Goal: Task Accomplishment & Management: Manage account settings

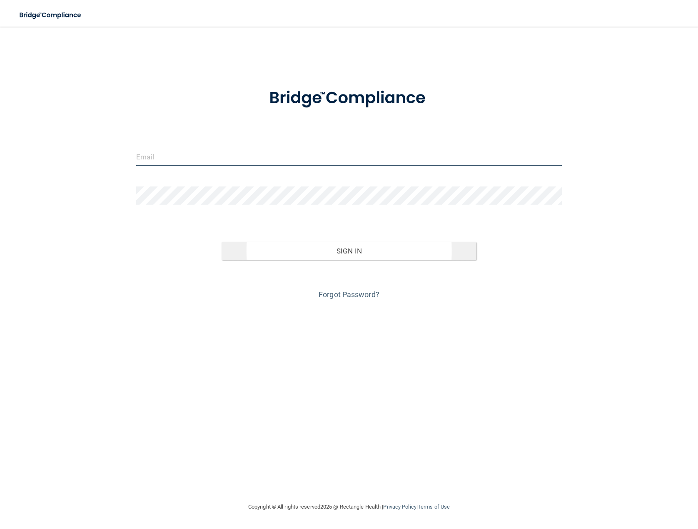
type input "[EMAIL_ADDRESS][DOMAIN_NAME]"
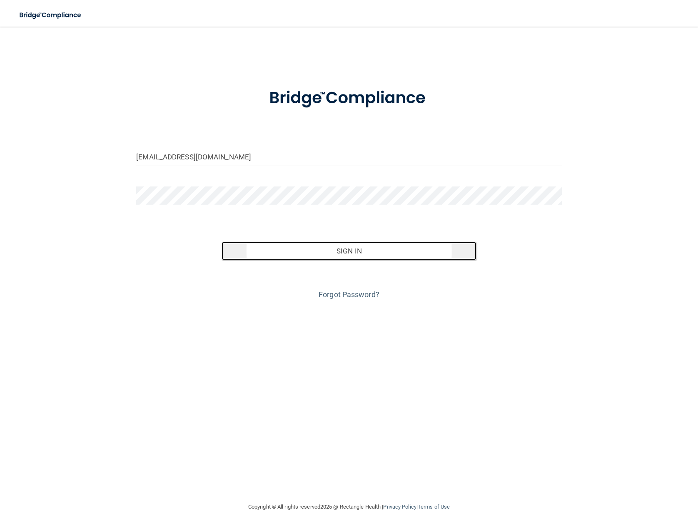
click at [284, 245] on button "Sign In" at bounding box center [348, 251] width 255 height 18
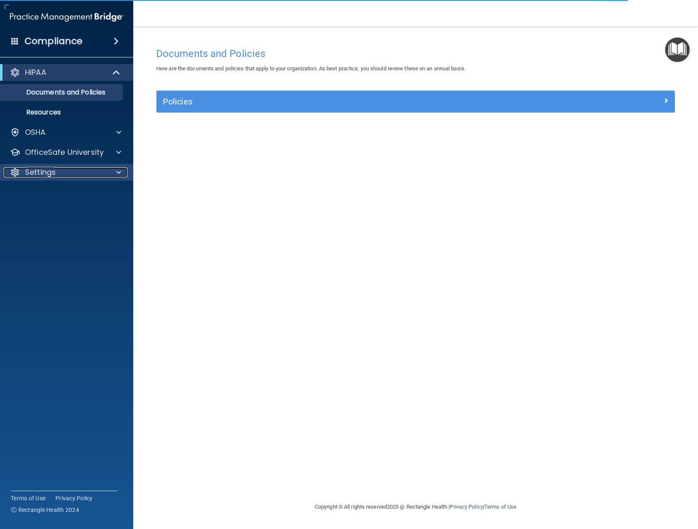
click at [56, 175] on div "Settings" at bounding box center [55, 172] width 103 height 10
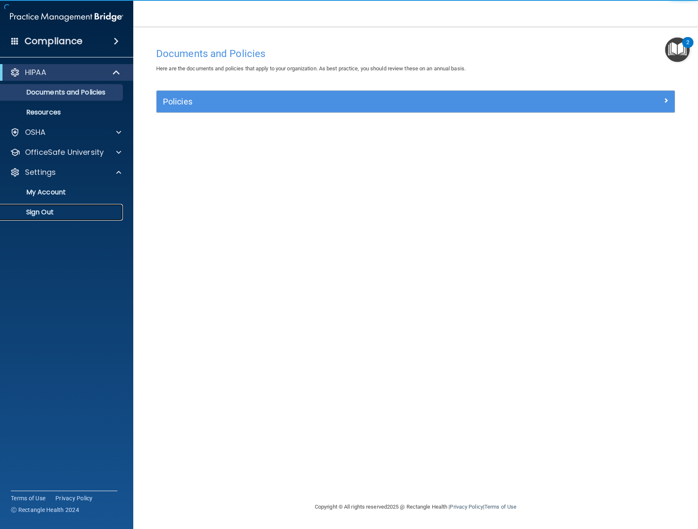
click at [49, 214] on p "Sign Out" at bounding box center [62, 212] width 114 height 8
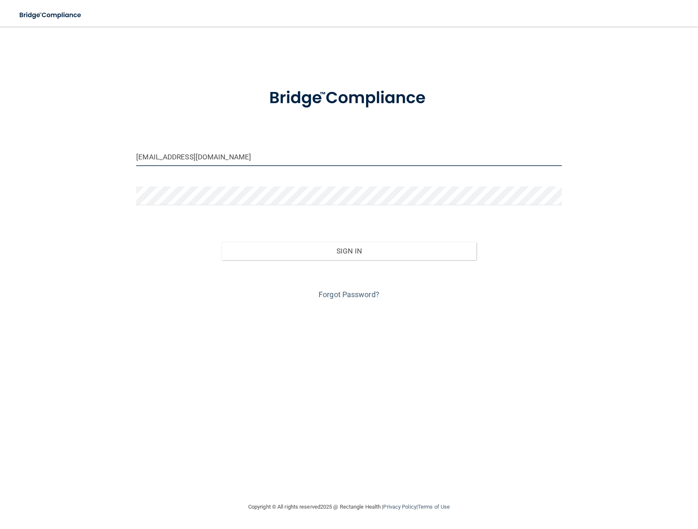
drag, startPoint x: 250, startPoint y: 161, endPoint x: 102, endPoint y: 152, distance: 148.9
click at [102, 152] on div "[EMAIL_ADDRESS][DOMAIN_NAME] Invalid email/password. You don't have permission …" at bounding box center [349, 264] width 664 height 459
type input "[EMAIL_ADDRESS][DOMAIN_NAME]"
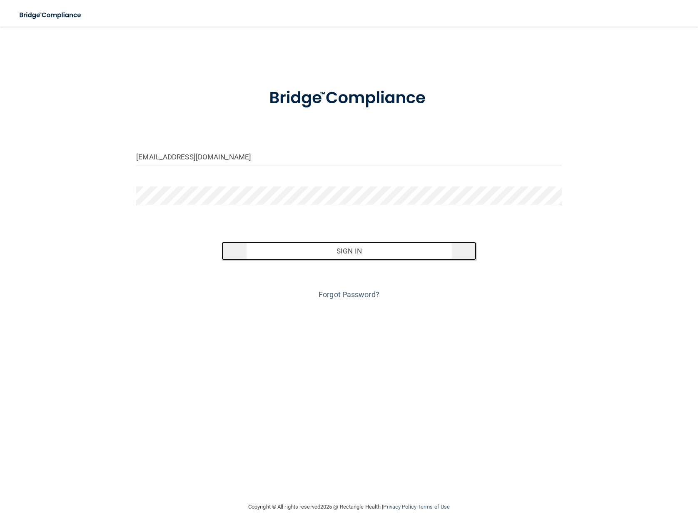
click at [393, 257] on button "Sign In" at bounding box center [348, 251] width 255 height 18
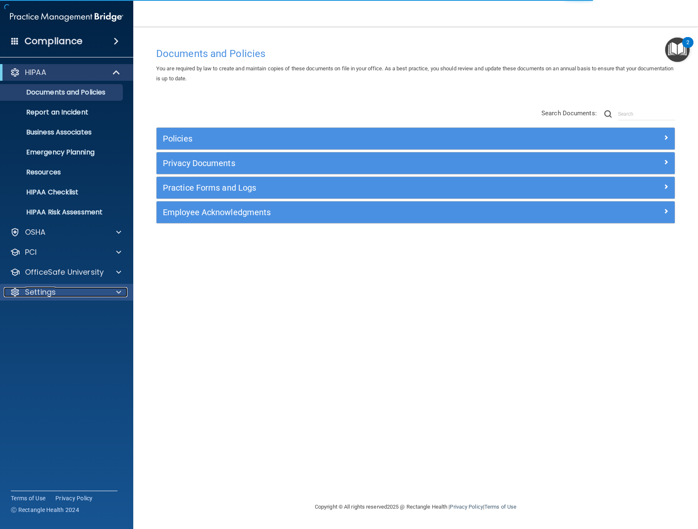
click at [107, 290] on div at bounding box center [117, 292] width 21 height 10
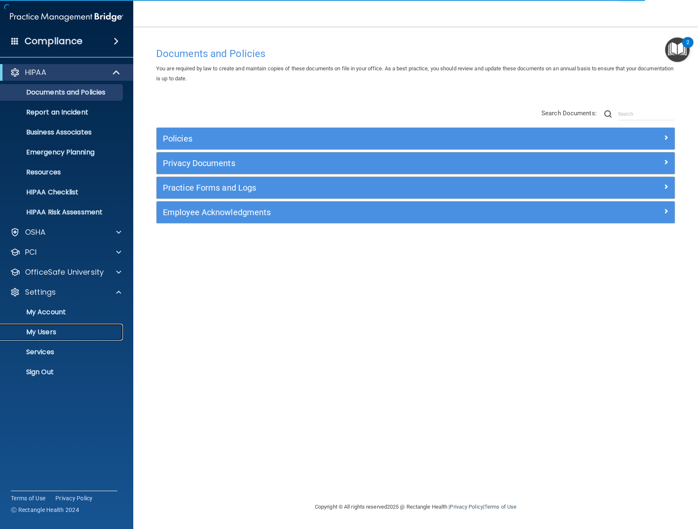
click at [85, 331] on p "My Users" at bounding box center [62, 332] width 114 height 8
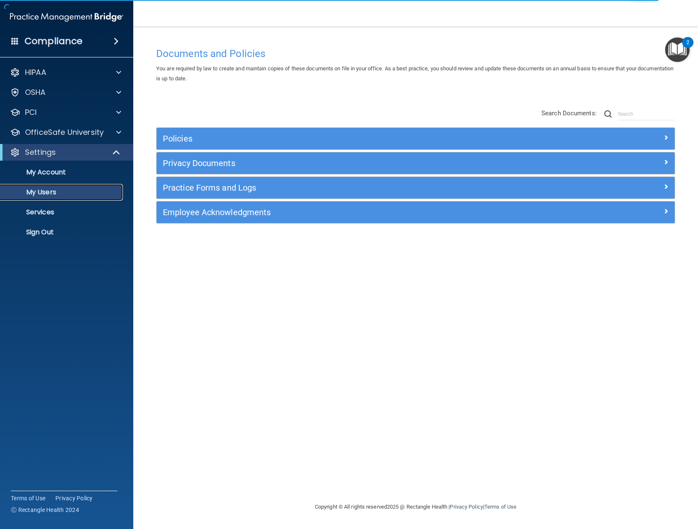
select select "20"
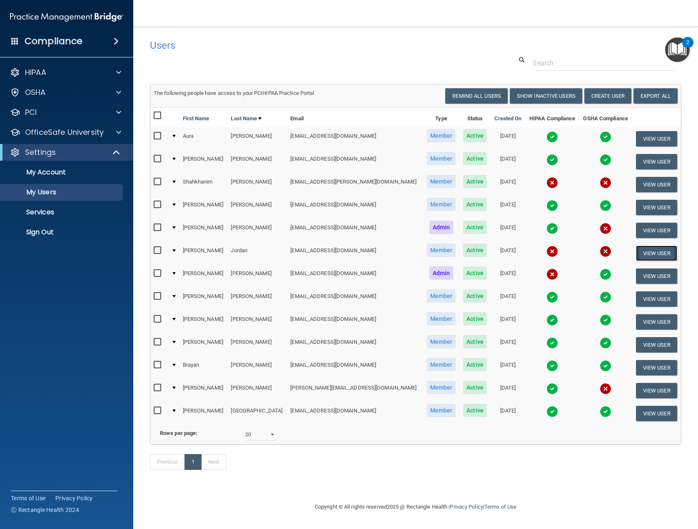
click at [643, 249] on button "View User" at bounding box center [656, 253] width 41 height 15
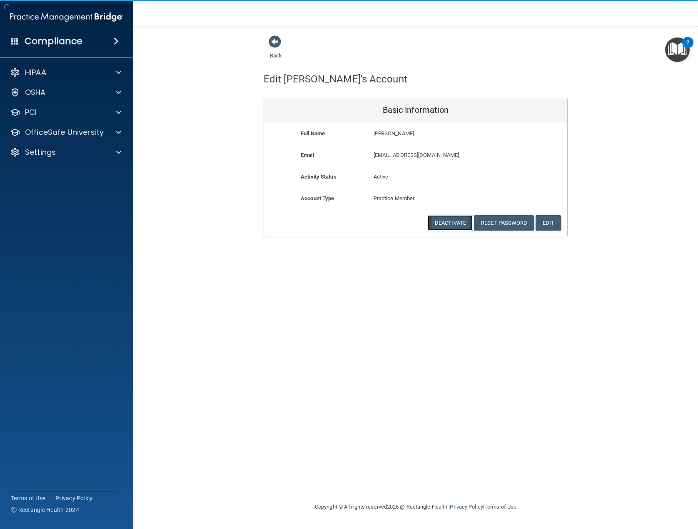
click at [443, 221] on button "Deactivate" at bounding box center [450, 222] width 45 height 15
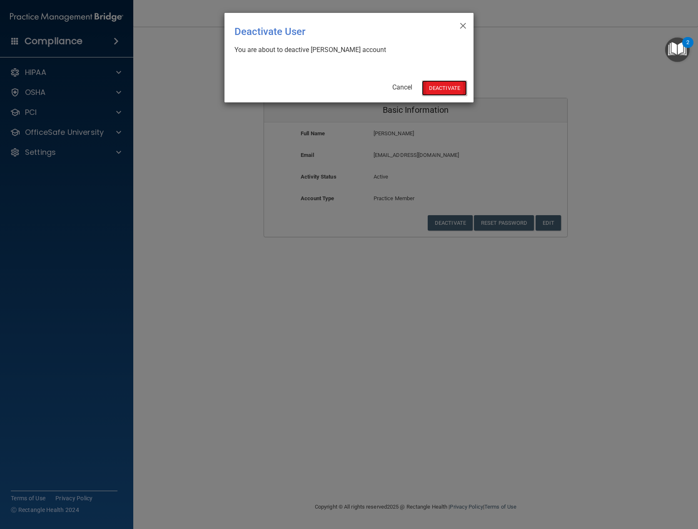
click at [438, 85] on button "Deactivate" at bounding box center [444, 87] width 45 height 15
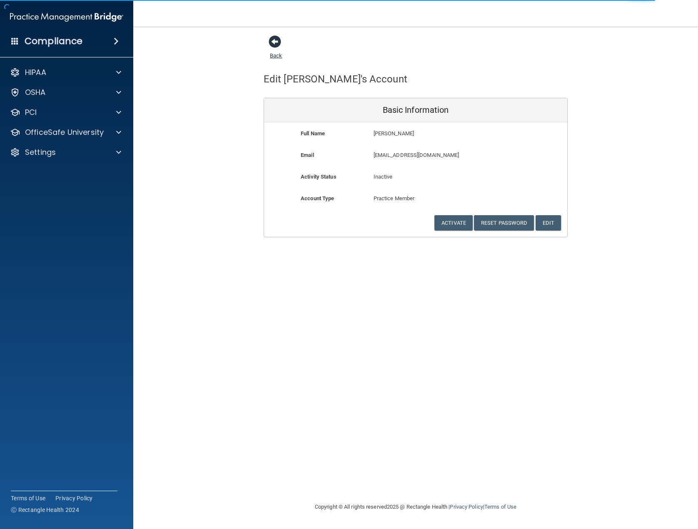
click at [271, 39] on span at bounding box center [275, 41] width 12 height 12
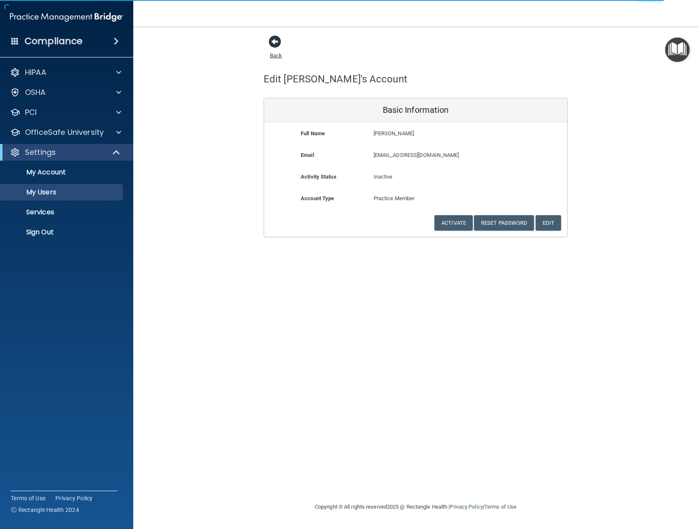
select select "20"
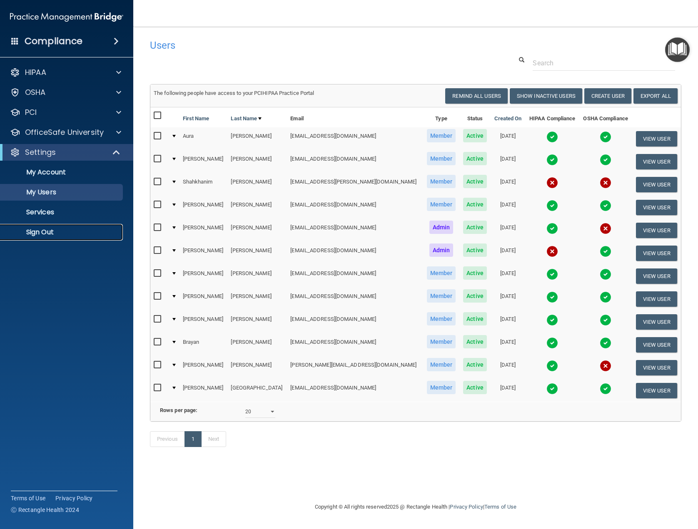
click at [50, 227] on link "Sign Out" at bounding box center [57, 232] width 131 height 17
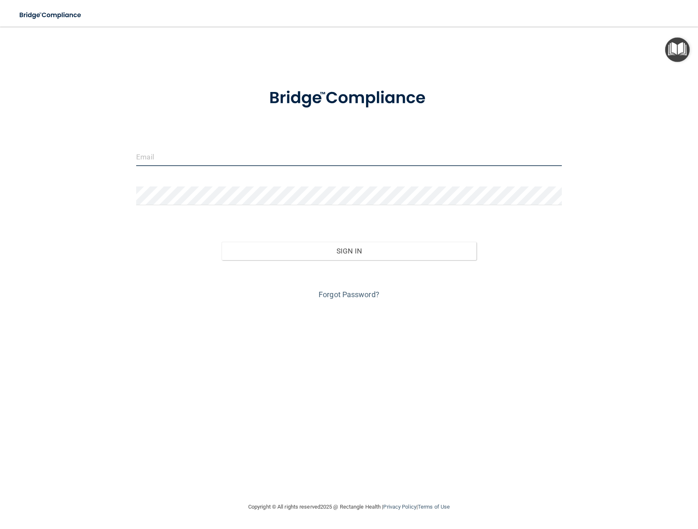
type input "[EMAIL_ADDRESS][DOMAIN_NAME]"
